Goal: Task Accomplishment & Management: Use online tool/utility

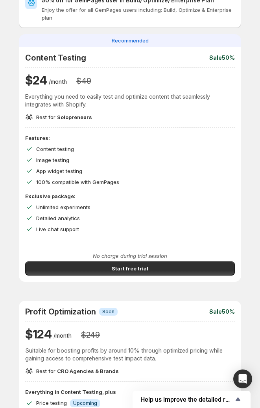
scroll to position [7, 0]
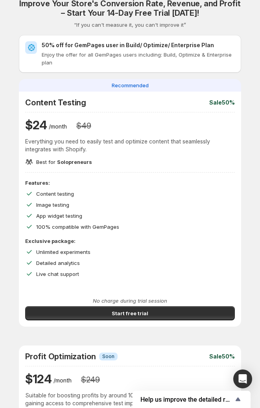
click at [225, 75] on div "Improve Your Store's Conversion Rate, Revenue, and Profit – Start Your 14-Day F…" at bounding box center [130, 370] width 222 height 743
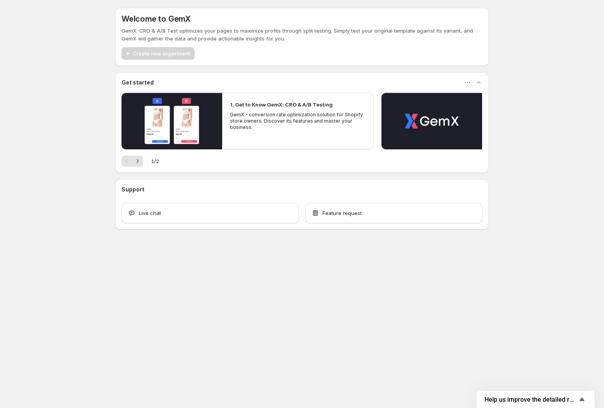
click at [264, 31] on div "Welcome to GemX GemX: CRO & A/B Test optimizes your pages to maximize profits t…" at bounding box center [302, 136] width 604 height 272
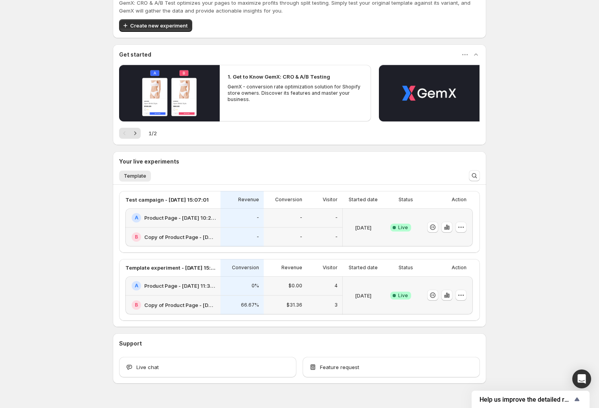
scroll to position [46, 0]
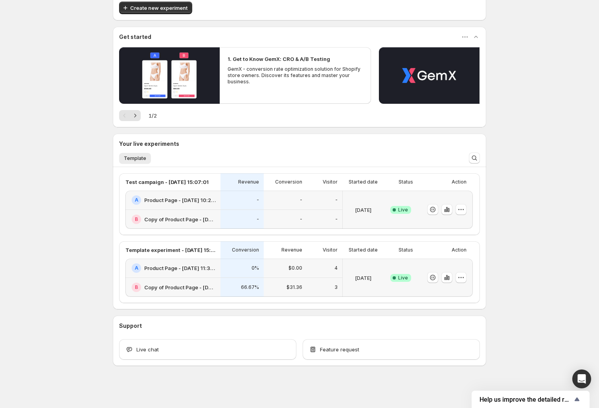
click at [561, 72] on div "Welcome to GemX , Duc Trinh Info Content Testing GemX: CRO & A/B Test optimizes…" at bounding box center [299, 181] width 599 height 454
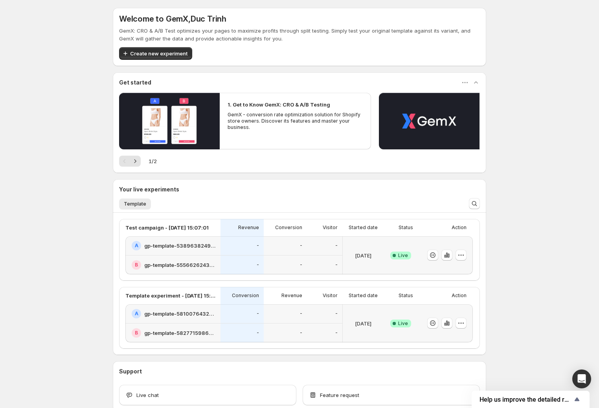
scroll to position [46, 0]
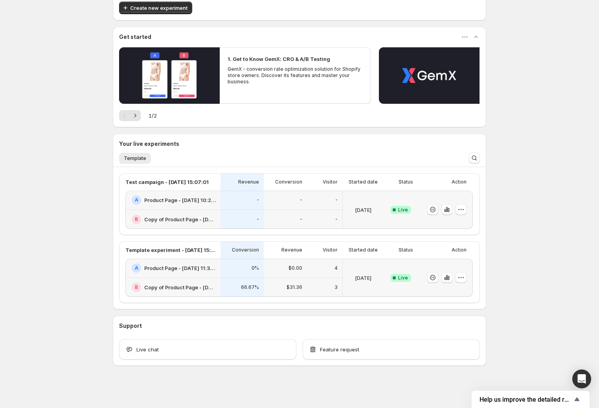
click at [420, 263] on div at bounding box center [445, 278] width 55 height 38
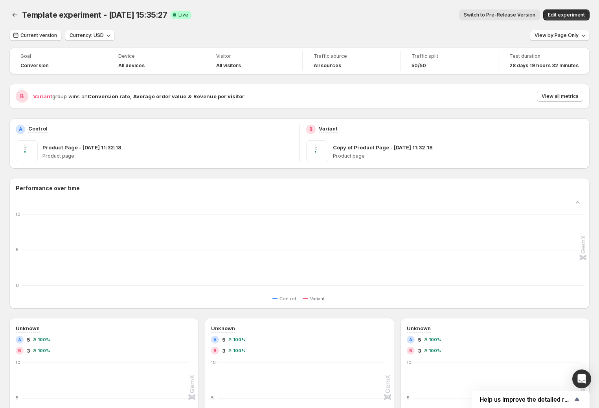
click at [383, 258] on icon "0 5 10" at bounding box center [300, 250] width 567 height 75
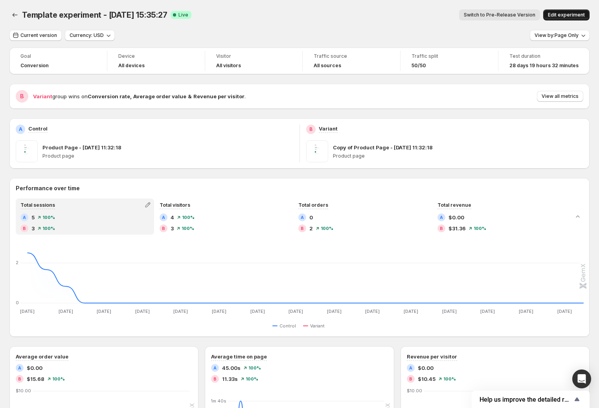
click at [568, 11] on button "Edit experiment" at bounding box center [566, 14] width 46 height 11
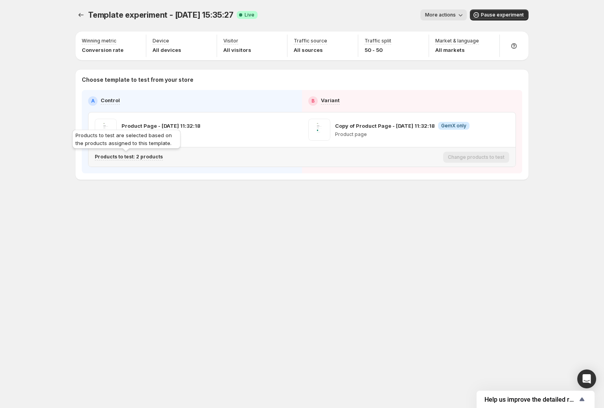
click at [146, 154] on p "Products to test: 2 products" at bounding box center [129, 157] width 68 height 6
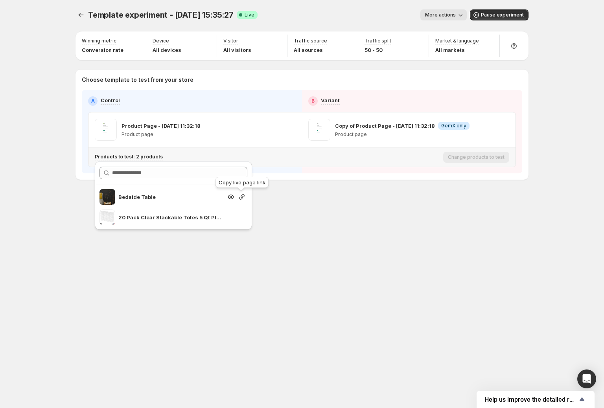
click at [240, 195] on icon "Search for and select a customer segment" at bounding box center [242, 197] width 8 height 8
click at [323, 206] on div "Template experiment - Sep 3, 15:35:27. This page is ready Template experiment -…" at bounding box center [302, 111] width 472 height 222
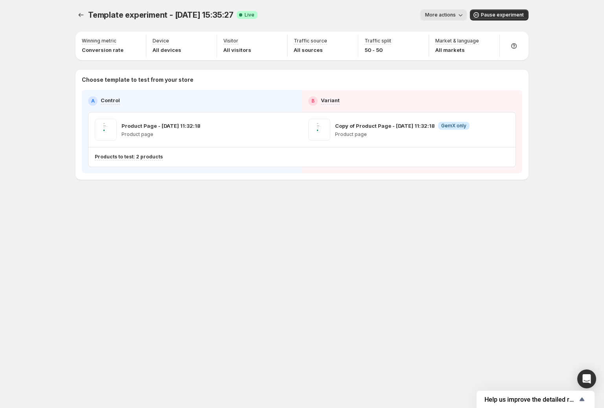
click at [99, 266] on div "Template experiment - Sep 3, 15:35:27. This page is ready Template experiment -…" at bounding box center [302, 204] width 472 height 408
click at [81, 17] on icon "Experiments" at bounding box center [81, 15] width 8 height 8
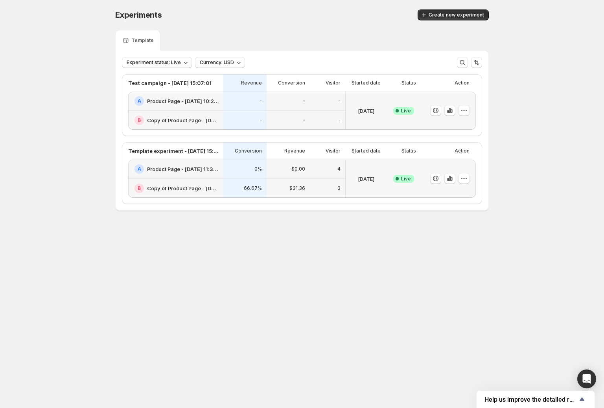
click at [79, 115] on div "Experiments. This page is ready Experiments Create new experiment Template Expe…" at bounding box center [302, 126] width 604 height 253
click at [188, 101] on h2 "Product Page - [DATE] 10:24:28" at bounding box center [183, 101] width 72 height 8
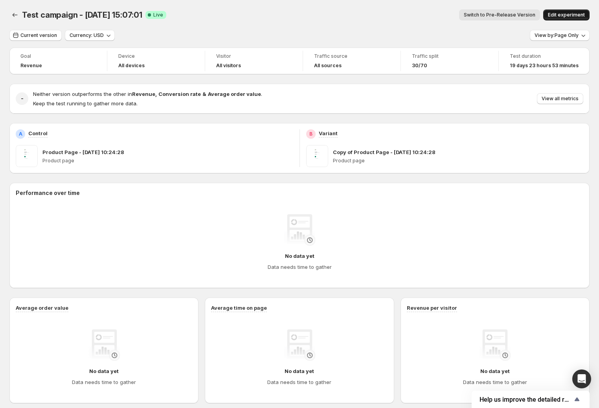
click at [560, 17] on span "Edit experiment" at bounding box center [566, 15] width 37 height 6
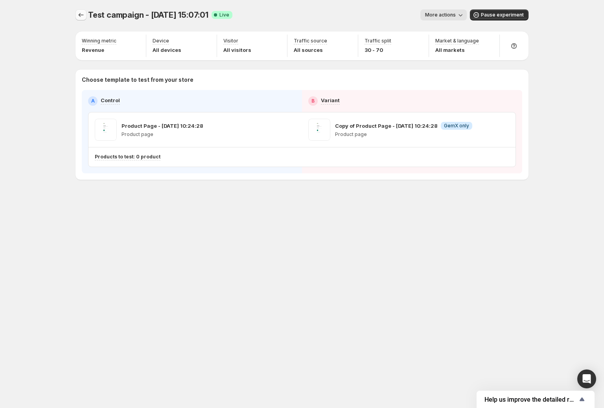
click at [82, 12] on icon "Experiments" at bounding box center [81, 15] width 8 height 8
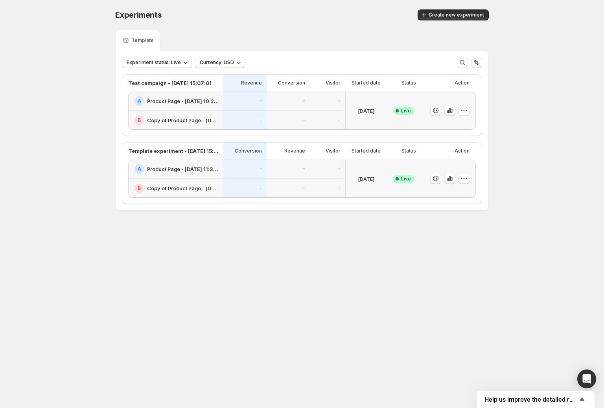
click at [77, 196] on div "Experiments. This page is ready Experiments Create new experiment Template Expe…" at bounding box center [302, 126] width 604 height 253
click at [119, 245] on div "Experiments. This page is ready Experiments Create new experiment Template Expe…" at bounding box center [302, 126] width 392 height 253
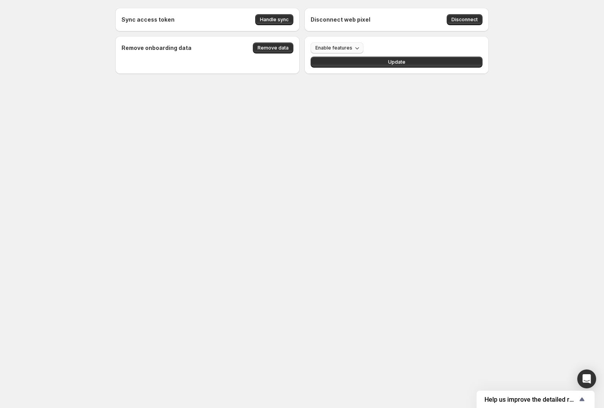
click at [324, 48] on span "Enable features" at bounding box center [333, 48] width 37 height 6
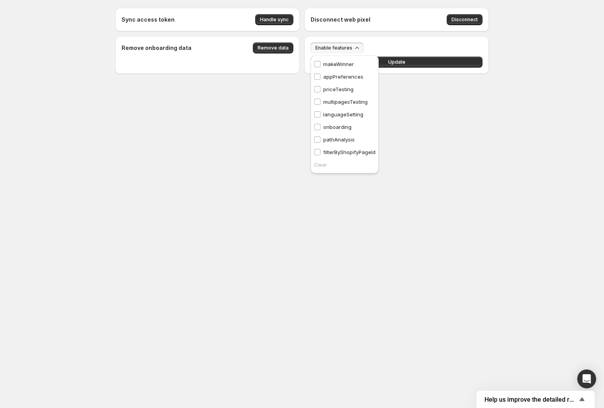
click at [433, 100] on div "Sync access token Handle sync Disconnect web pixel Disconnect Remove onboarding…" at bounding box center [302, 58] width 392 height 116
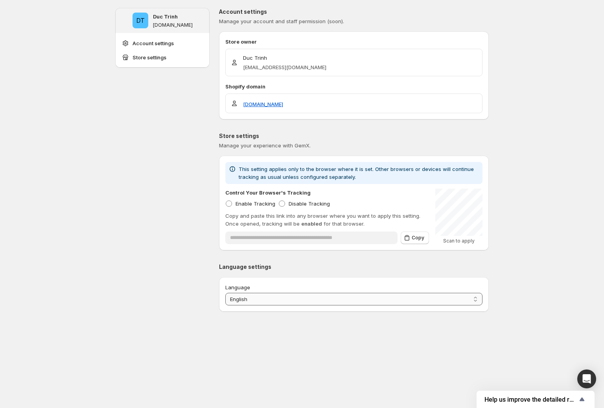
click at [367, 297] on select "**********" at bounding box center [353, 299] width 257 height 13
click at [260, 265] on p "Language settings" at bounding box center [354, 267] width 270 height 8
copy p "Language settings"
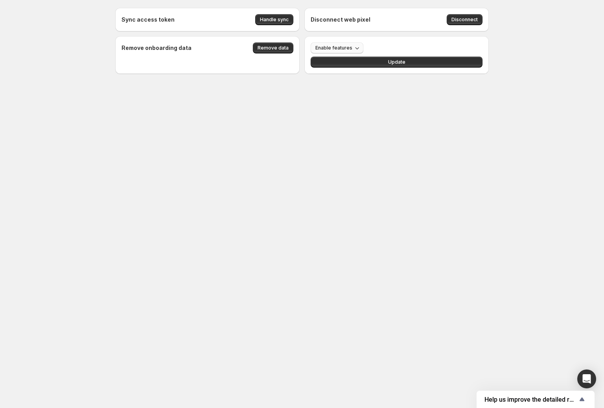
click at [345, 50] on span "Enable features" at bounding box center [333, 48] width 37 height 6
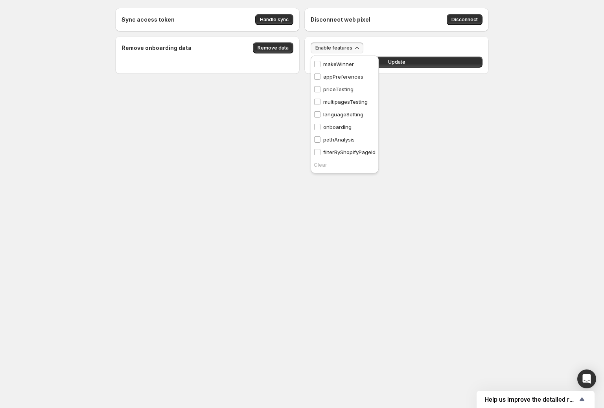
click at [345, 75] on p "appPreferences" at bounding box center [343, 77] width 40 height 8
click at [402, 64] on span "Update" at bounding box center [396, 62] width 17 height 6
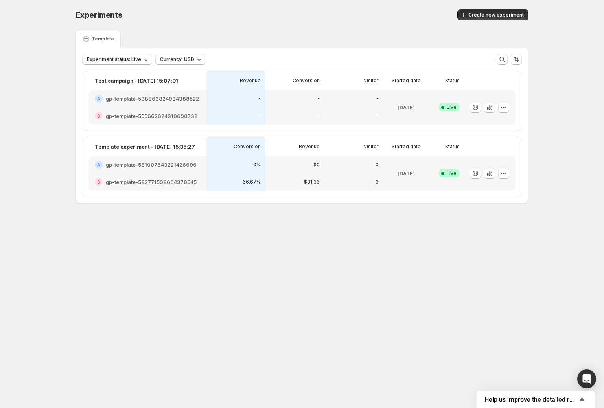
click at [364, 244] on div "Experiments. This page is ready Experiments Create new experiment Template Expe…" at bounding box center [302, 123] width 472 height 246
click at [491, 173] on icon "button" at bounding box center [491, 174] width 2 height 4
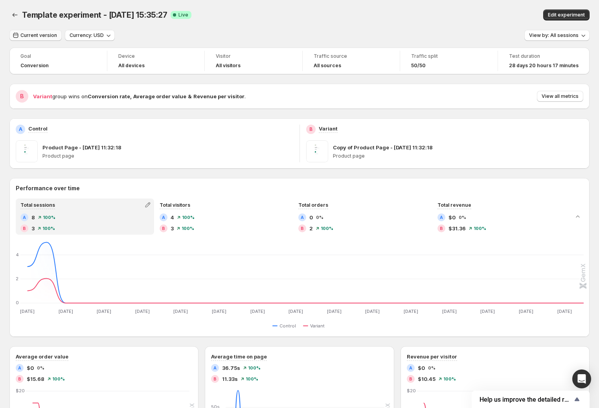
click at [30, 40] on button "Current version" at bounding box center [35, 35] width 52 height 11
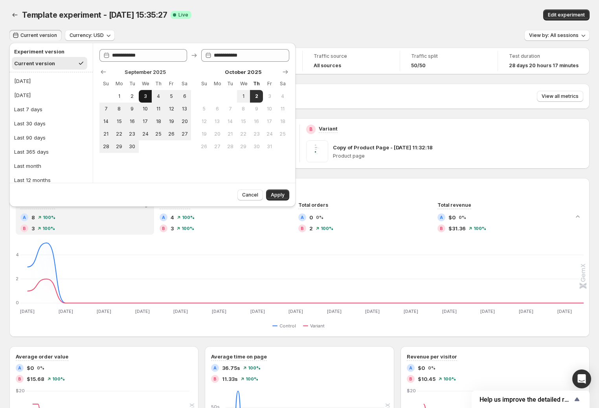
click at [145, 95] on span "3" at bounding box center [145, 96] width 7 height 6
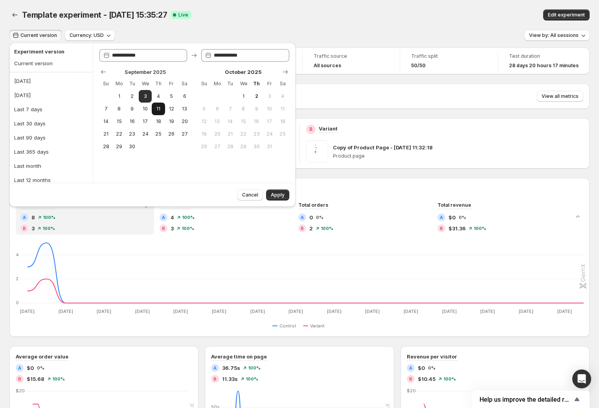
click at [161, 110] on span "11" at bounding box center [158, 109] width 7 height 6
type input "**********"
click at [290, 198] on div "Cancel Apply" at bounding box center [152, 195] width 286 height 24
click at [287, 196] on button "Apply" at bounding box center [277, 194] width 23 height 11
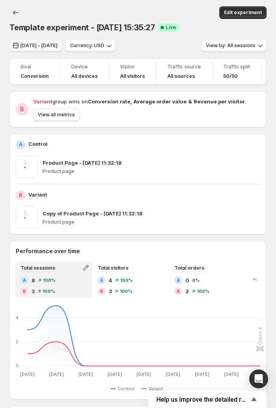
click at [44, 39] on button "[DATE] - [DATE]" at bounding box center [35, 45] width 53 height 13
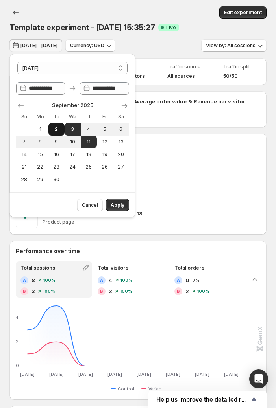
click at [59, 128] on span "2" at bounding box center [56, 129] width 10 height 6
type input "**********"
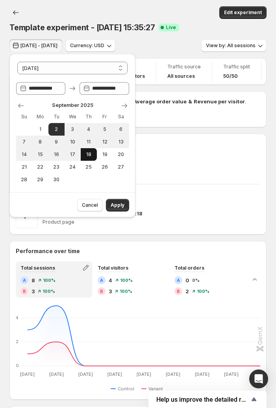
click at [81, 158] on button "18" at bounding box center [89, 154] width 16 height 13
type input "**********"
click at [116, 202] on span "Apply" at bounding box center [117, 205] width 14 height 6
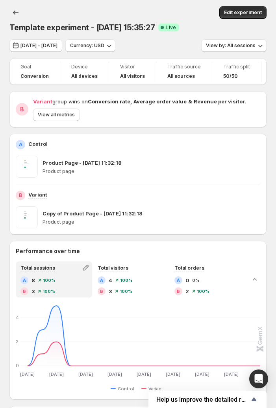
click at [57, 213] on p "Copy of Product Page - [DATE] 11:32:18" at bounding box center [92, 213] width 100 height 8
copy p "Copy of Product Page - [DATE] 11:32:18"
click at [112, 161] on p "Product Page - [DATE] 11:32:18" at bounding box center [81, 163] width 79 height 8
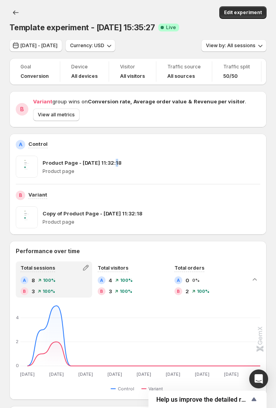
click at [112, 161] on p "Product Page - [DATE] 11:32:18" at bounding box center [81, 163] width 79 height 8
copy p "Product Page - [DATE] 11:32:18"
click at [76, 159] on p "Product Page - [DATE] 11:32:18" at bounding box center [81, 163] width 79 height 8
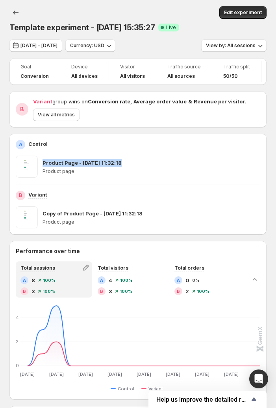
click at [76, 159] on p "Product Page - [DATE] 11:32:18" at bounding box center [81, 163] width 79 height 8
click at [29, 41] on button "[DATE] - [DATE]" at bounding box center [35, 45] width 53 height 13
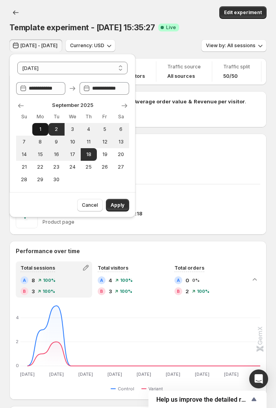
click at [41, 129] on span "1" at bounding box center [40, 129] width 10 height 6
type input "**********"
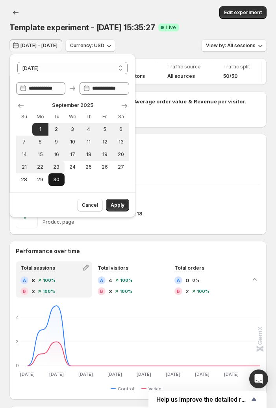
click at [58, 176] on span "30" at bounding box center [56, 179] width 10 height 6
type input "**********"
click at [119, 206] on span "Apply" at bounding box center [117, 205] width 14 height 6
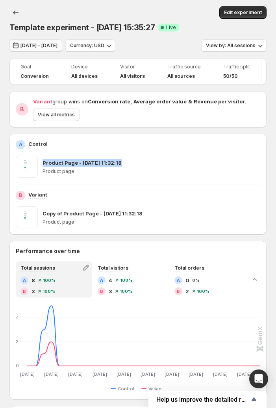
click at [39, 51] on button "[DATE] - [DATE]" at bounding box center [35, 45] width 53 height 13
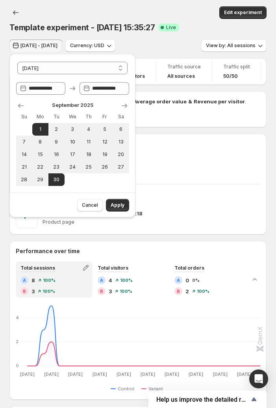
click at [34, 149] on div at bounding box center [34, 149] width 0 height 0
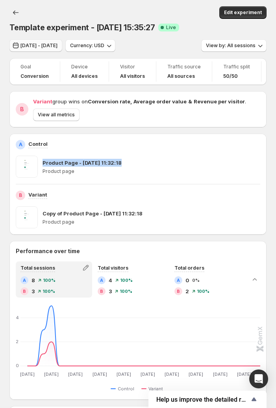
click at [37, 45] on span "[DATE] - [DATE]" at bounding box center [38, 45] width 37 height 6
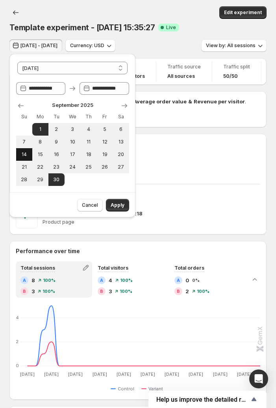
click at [26, 152] on span "14" at bounding box center [24, 154] width 10 height 6
type input "**********"
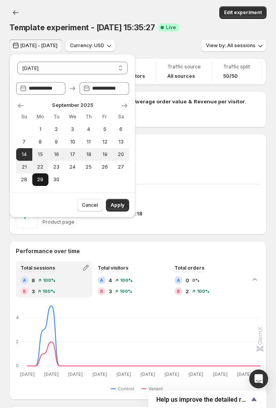
click at [39, 173] on button "29" at bounding box center [40, 179] width 16 height 13
type input "**********"
click at [120, 205] on span "Apply" at bounding box center [117, 205] width 14 height 6
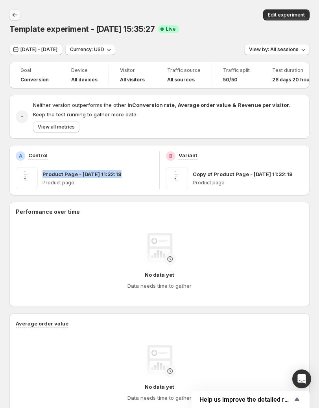
click at [17, 9] on button "Back" at bounding box center [14, 14] width 11 height 11
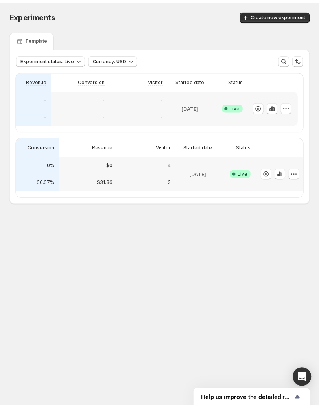
scroll to position [0, 129]
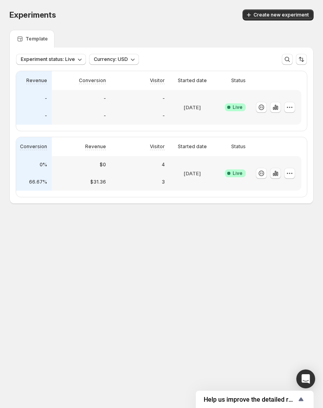
click at [274, 175] on icon "button" at bounding box center [276, 173] width 8 height 8
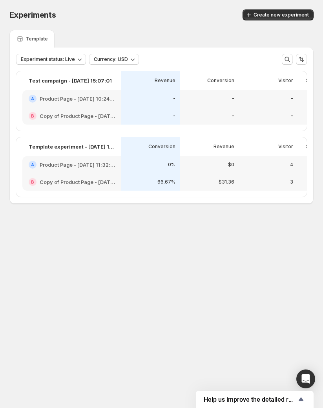
click at [175, 177] on div "0% 66.67%" at bounding box center [150, 173] width 59 height 35
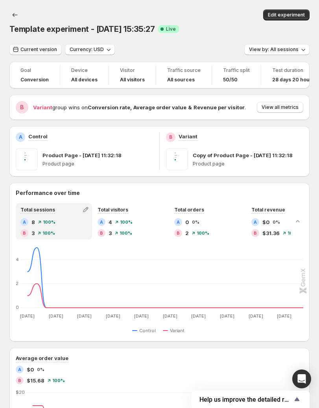
click at [23, 48] on span "Current version" at bounding box center [38, 49] width 37 height 6
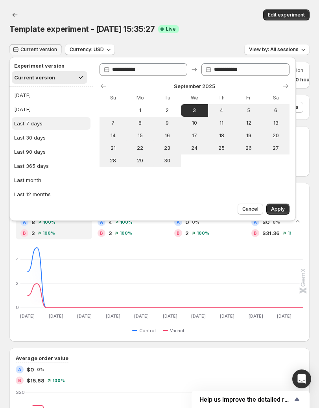
click at [42, 124] on button "Last 7 days" at bounding box center [51, 123] width 79 height 13
type input "**********"
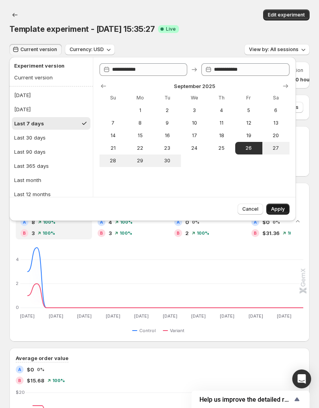
click at [275, 210] on span "Apply" at bounding box center [278, 209] width 14 height 6
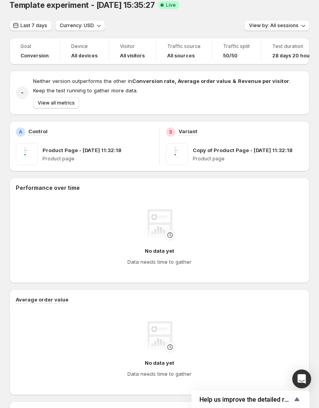
scroll to position [2, 0]
